Goal: Task Accomplishment & Management: Manage account settings

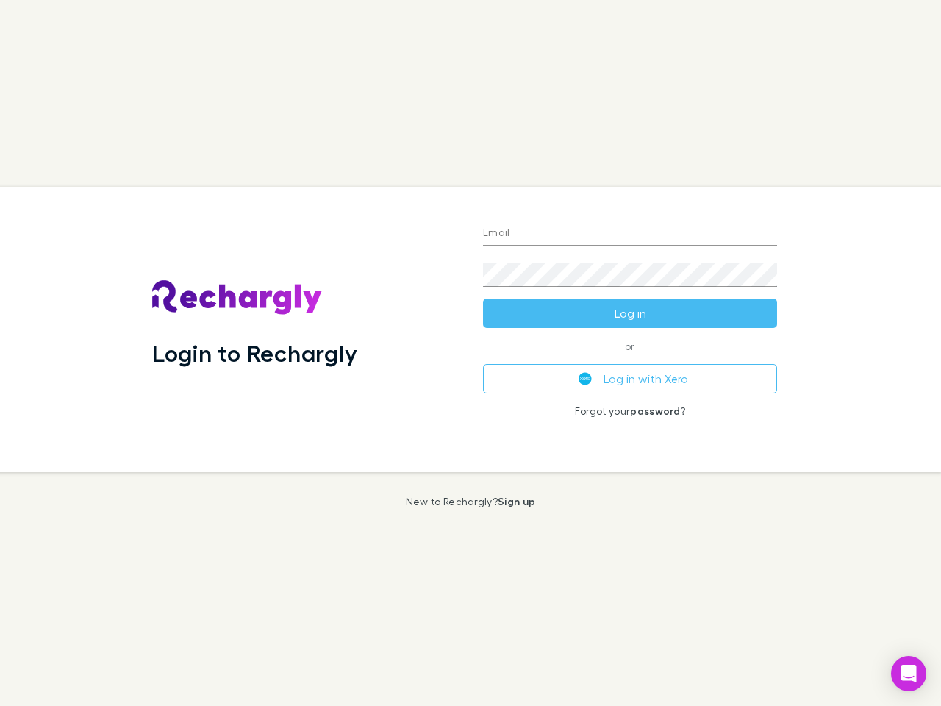
click at [470, 353] on div "Login to Rechargly" at bounding box center [305, 329] width 331 height 285
click at [630, 234] on input "Email" at bounding box center [630, 234] width 294 height 24
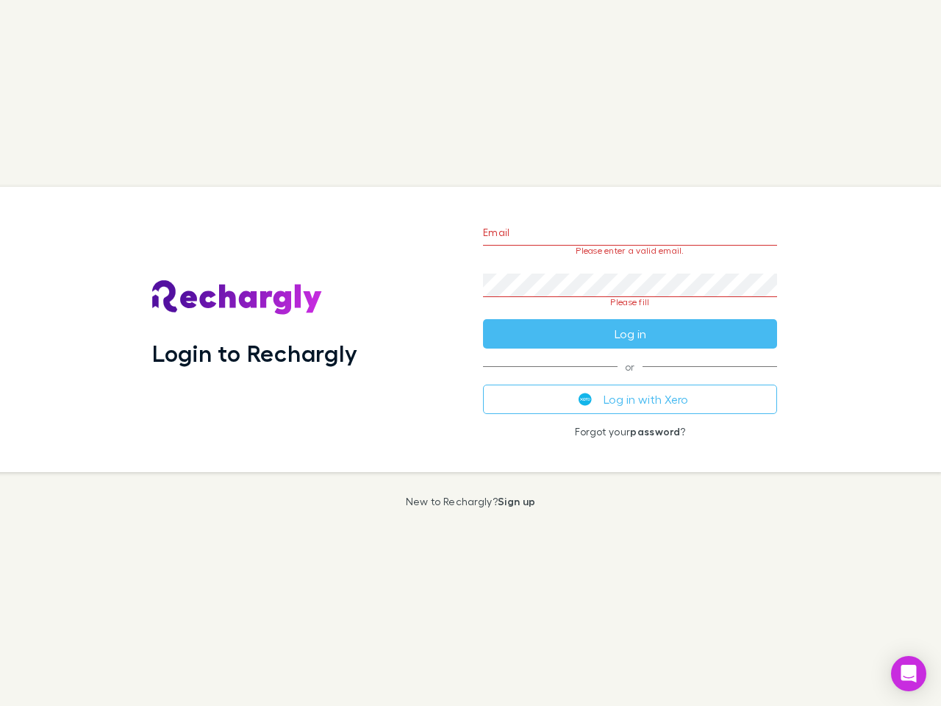
click at [630, 313] on form "Email Please enter a valid email. Password Please fill Log in" at bounding box center [630, 279] width 294 height 138
click at [630, 378] on div "Email Please enter a valid email. Password Please fill Log in or Log in with Xe…" at bounding box center [629, 329] width 317 height 285
click at [908, 673] on icon "Open Intercom Messenger" at bounding box center [908, 673] width 15 height 18
